Goal: Go to known website: Access a specific website the user already knows

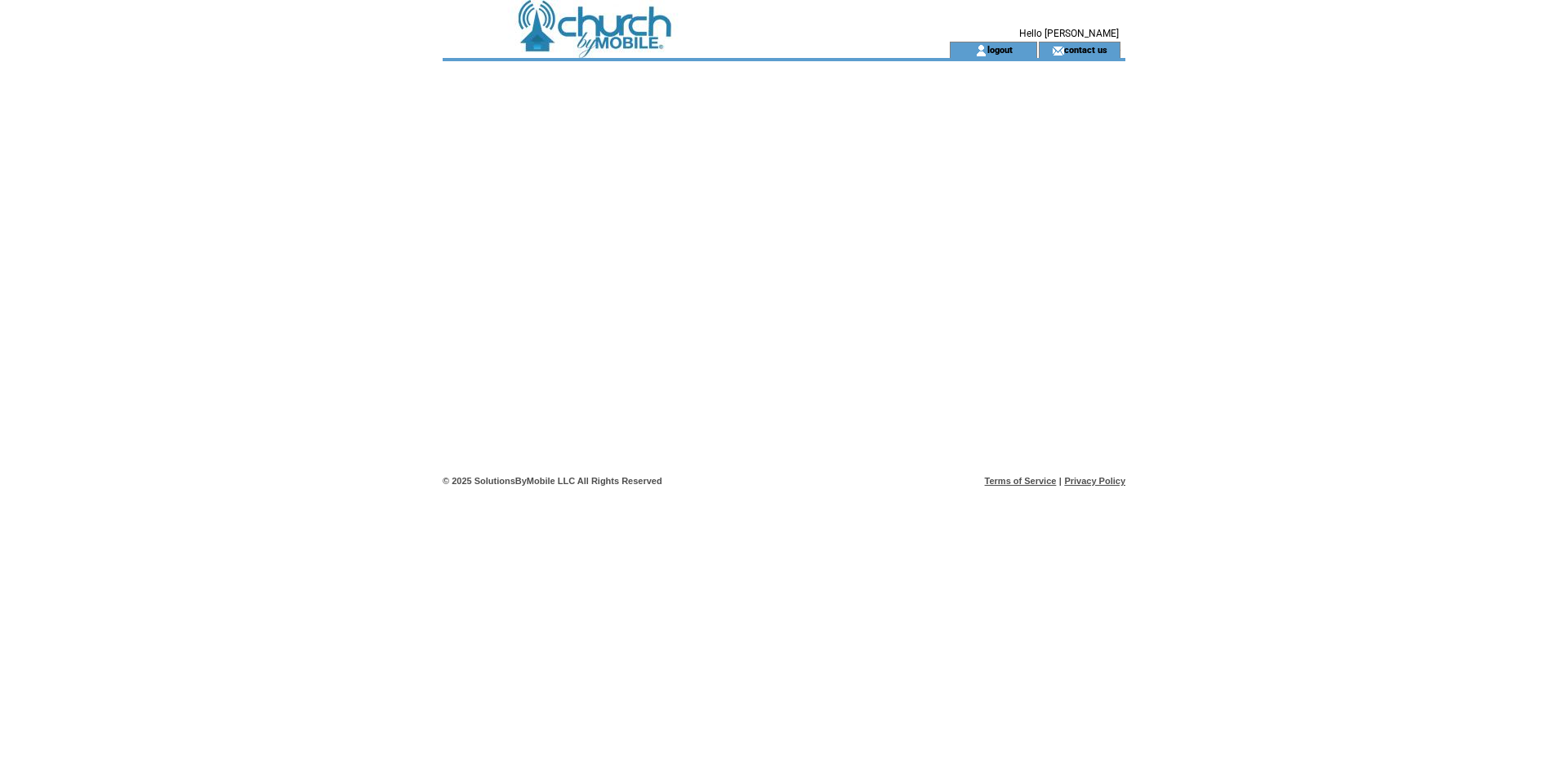
drag, startPoint x: 565, startPoint y: 57, endPoint x: 566, endPoint y: 119, distance: 62.0
click at [565, 58] on tbody "a Hello [PERSON_NAME] logout contact us" at bounding box center [784, 235] width 683 height 472
